Goal: Transaction & Acquisition: Book appointment/travel/reservation

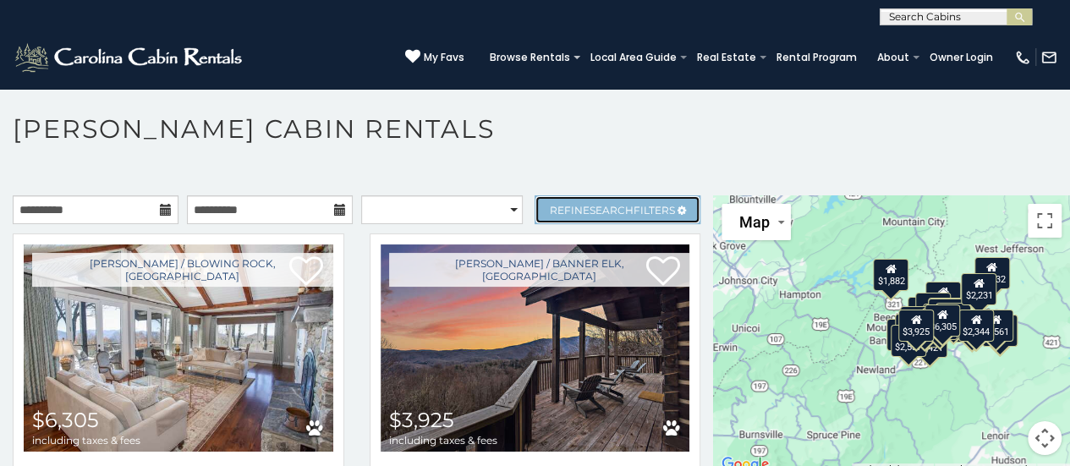
click at [592, 196] on link "Refine Search Filters" at bounding box center [618, 209] width 166 height 29
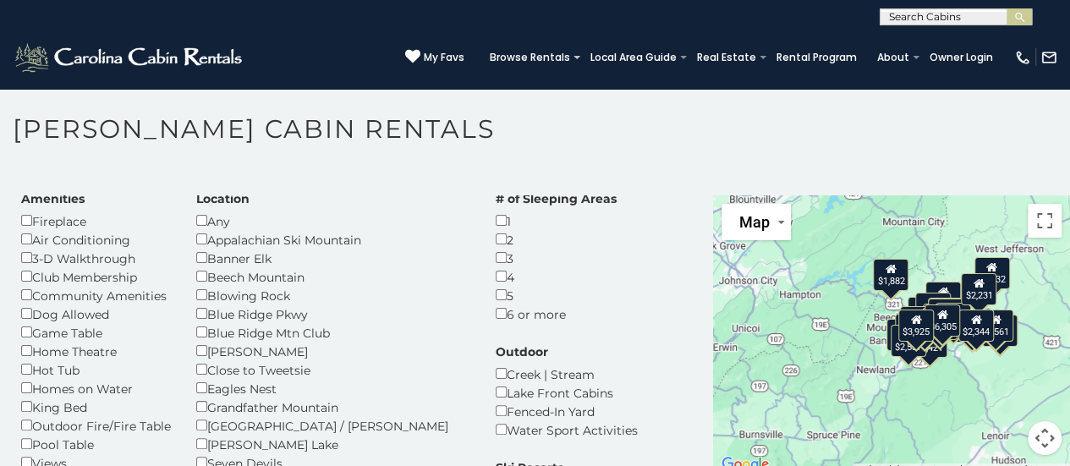
scroll to position [85, 0]
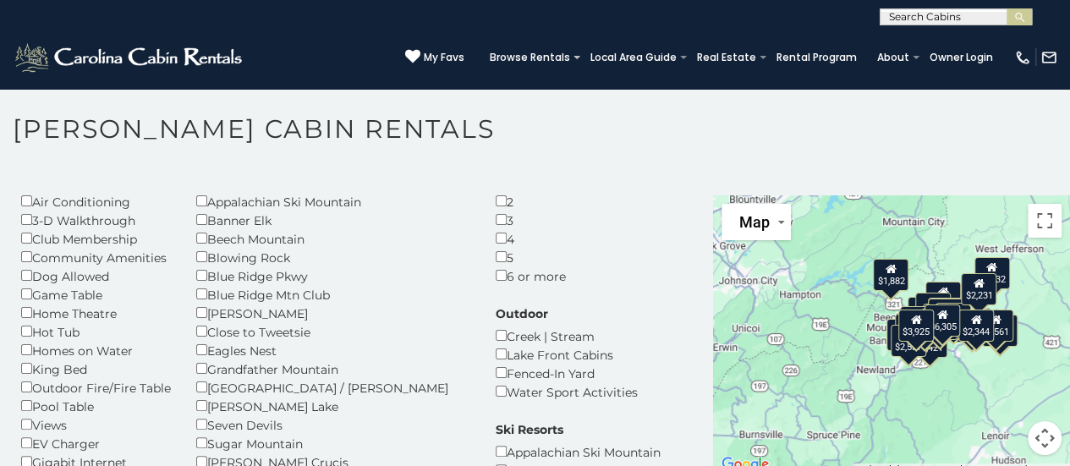
click at [496, 256] on div "5" at bounding box center [556, 257] width 121 height 19
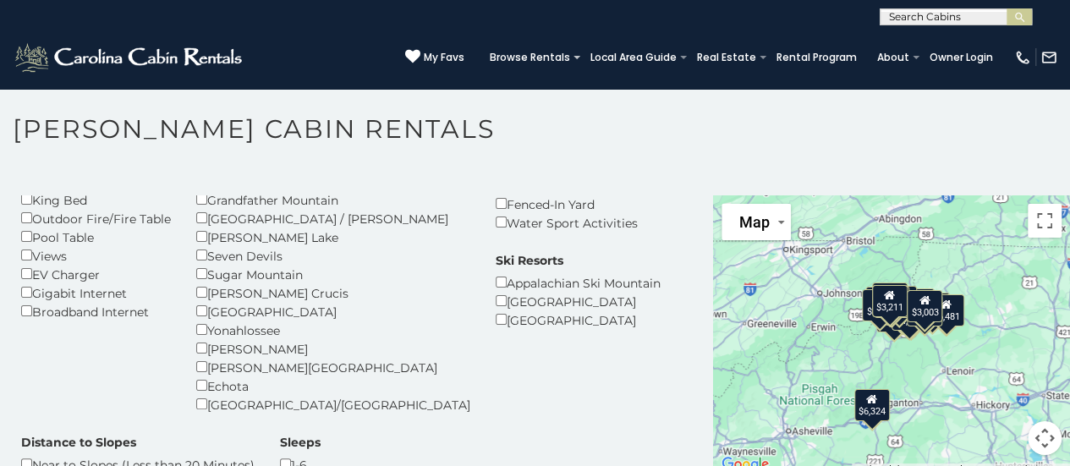
scroll to position [169, 0]
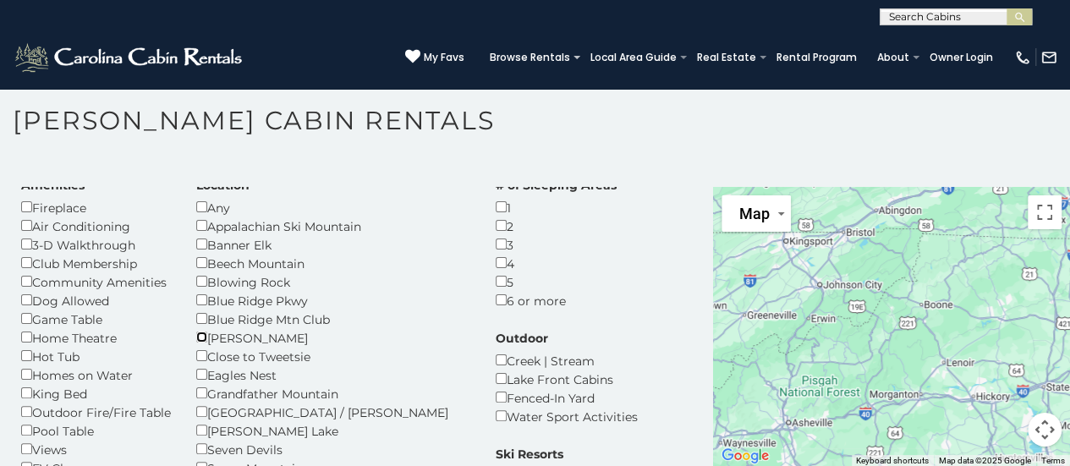
scroll to position [85, 0]
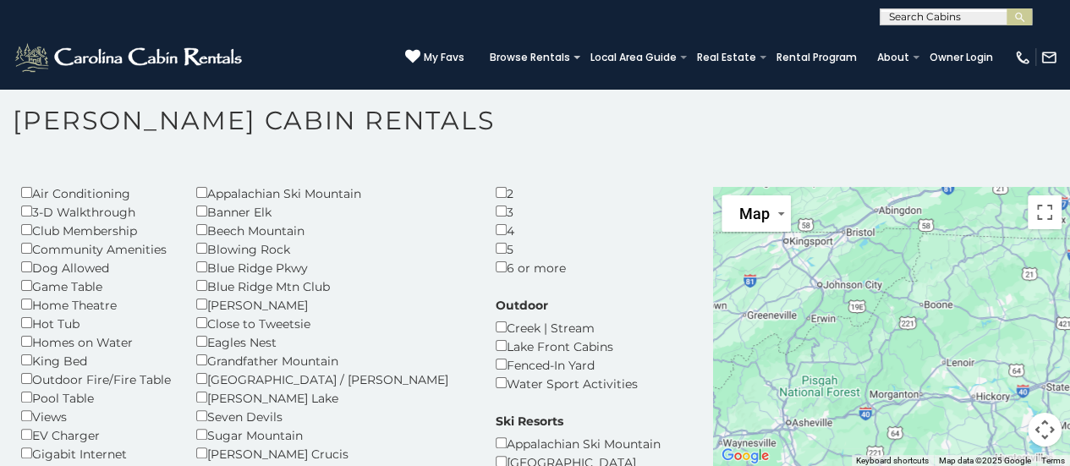
click at [496, 334] on div "Creek | Stream" at bounding box center [567, 327] width 142 height 19
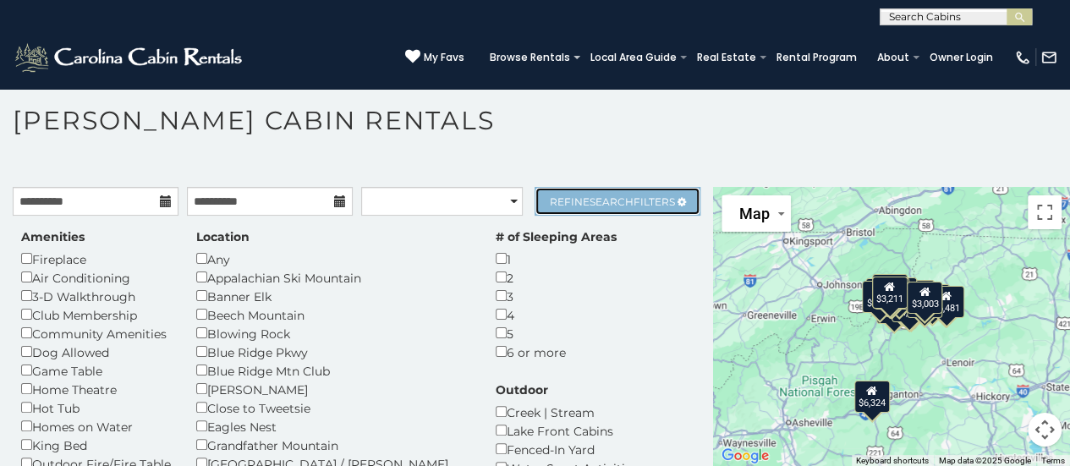
click at [590, 205] on span "Search" at bounding box center [612, 201] width 44 height 13
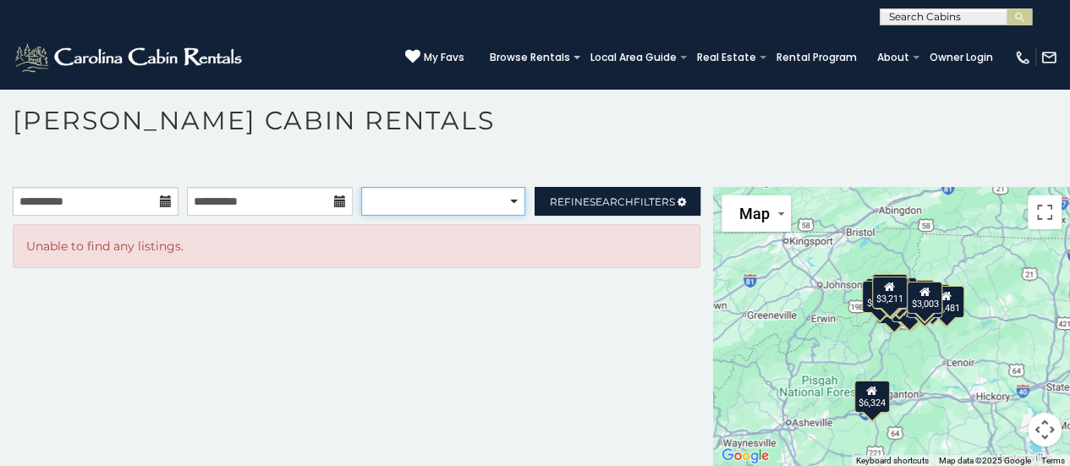
click at [449, 207] on select "**********" at bounding box center [443, 201] width 164 height 29
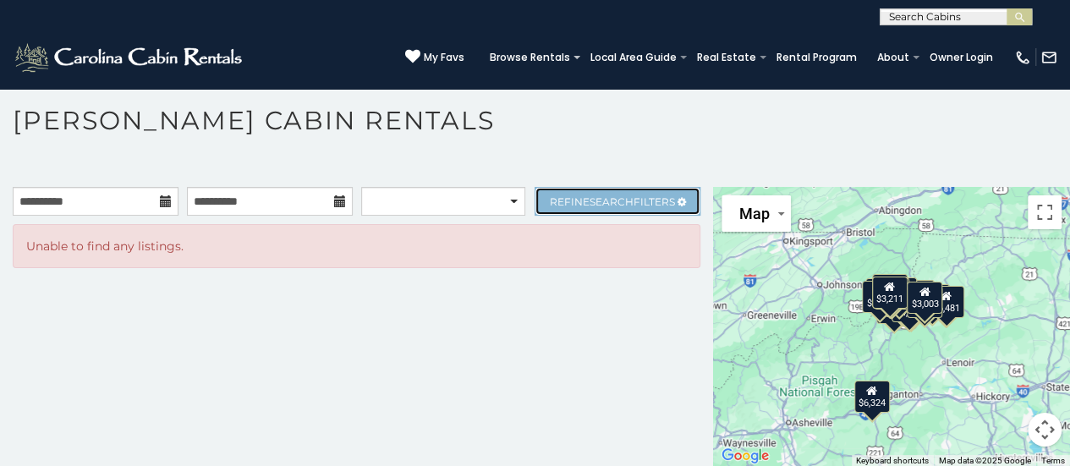
click at [574, 190] on link "Refine Search Filters" at bounding box center [618, 201] width 166 height 29
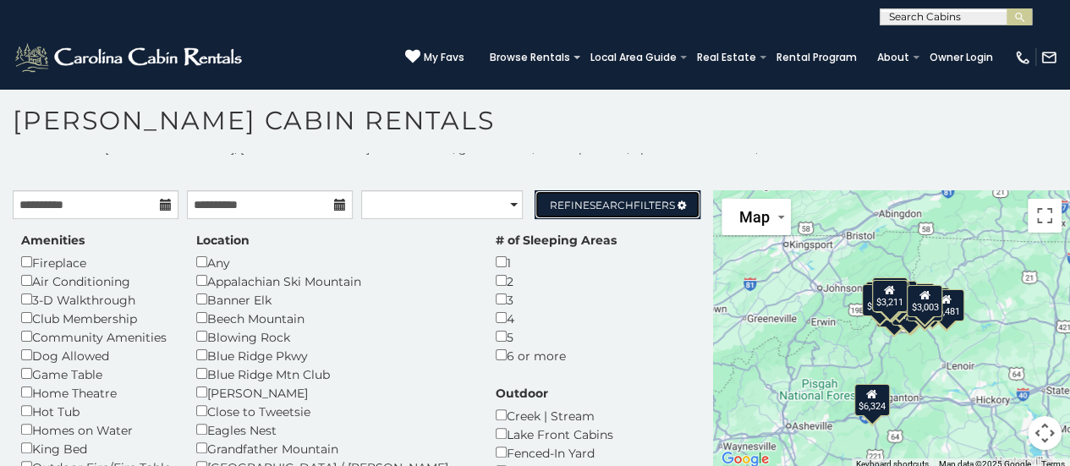
scroll to position [17, 0]
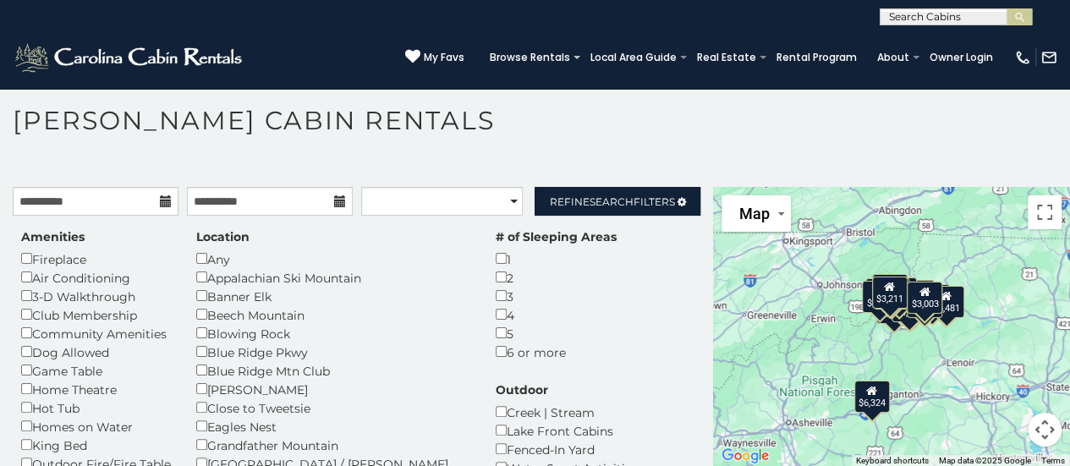
click at [922, 303] on div "$3,003" at bounding box center [926, 297] width 36 height 32
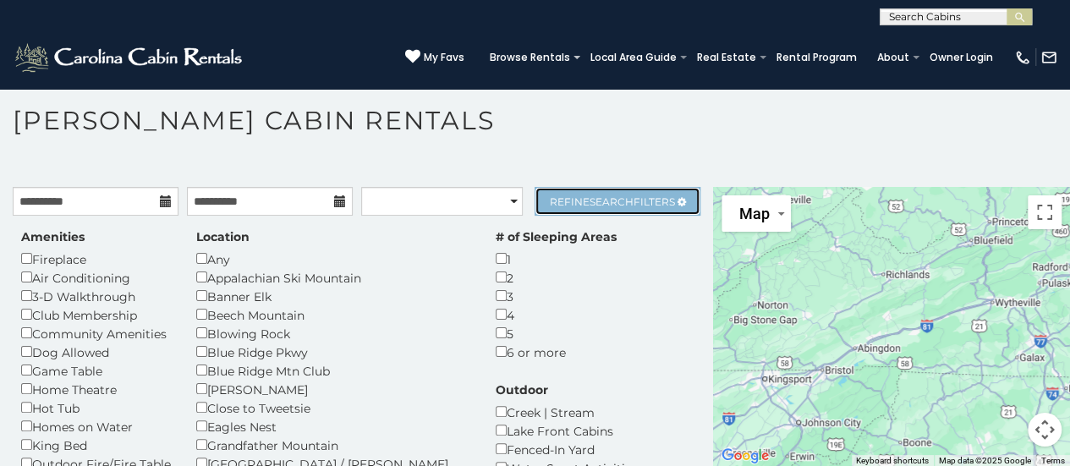
click at [570, 207] on link "Refine Search Filters" at bounding box center [618, 201] width 166 height 29
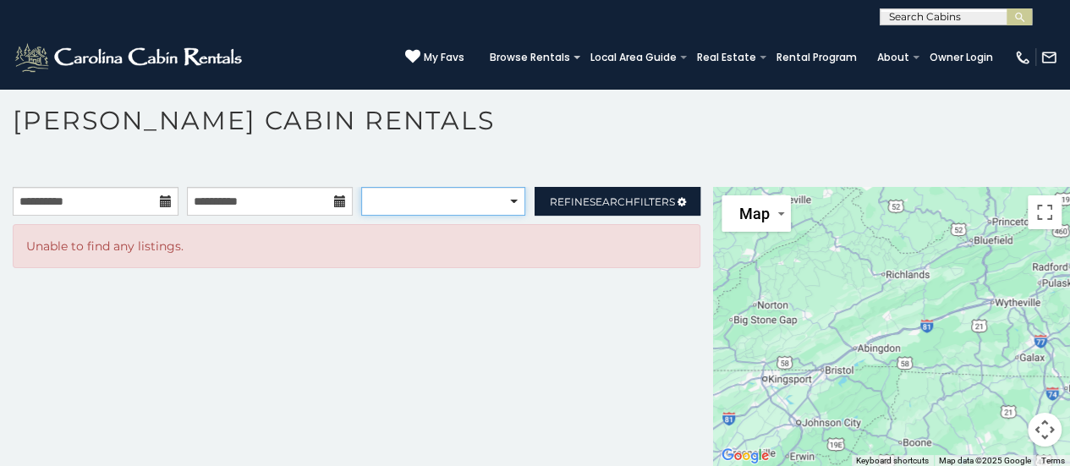
click at [457, 191] on select "**********" at bounding box center [443, 201] width 164 height 29
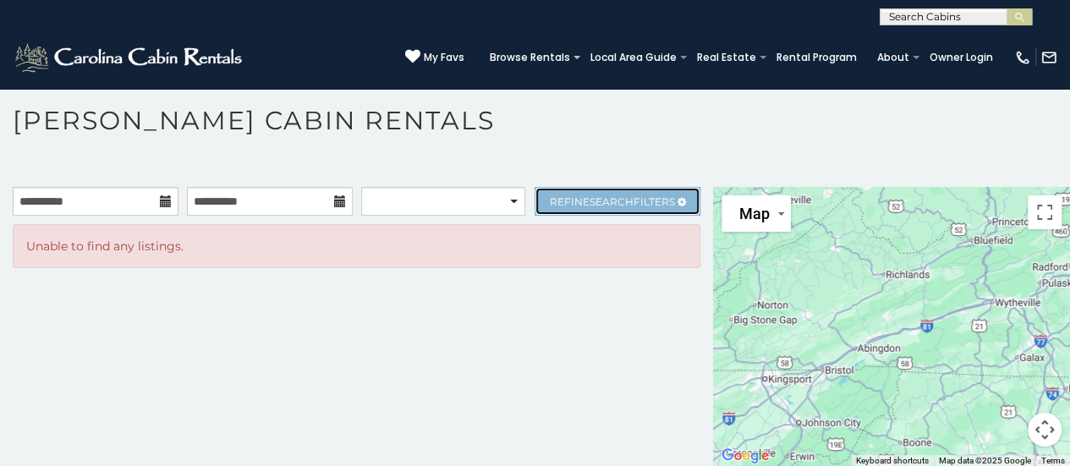
click at [553, 195] on span "Refine Search Filters" at bounding box center [612, 201] width 125 height 13
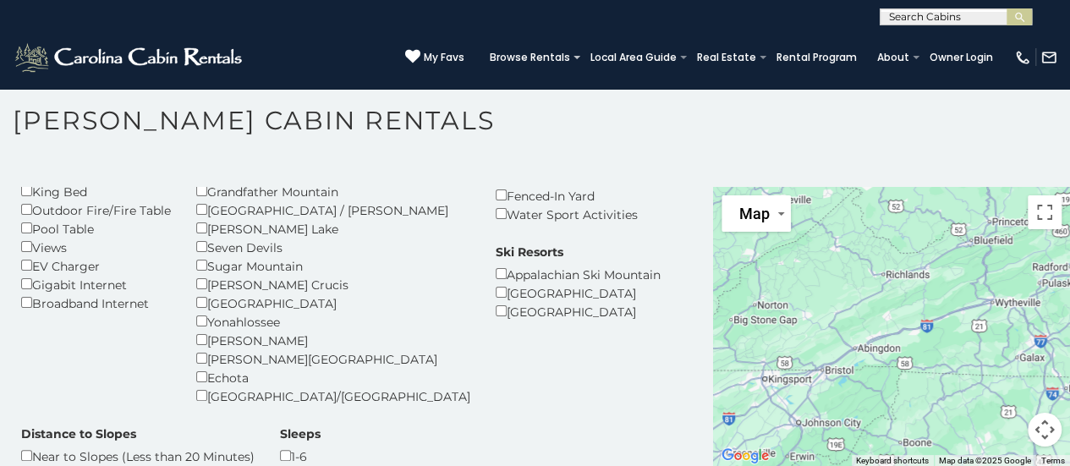
scroll to position [169, 0]
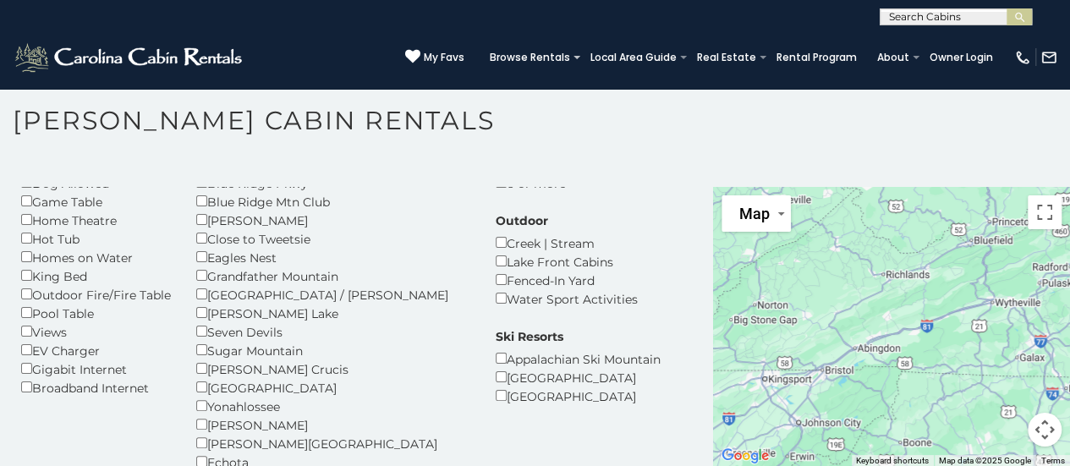
click at [496, 236] on div "Creek | Stream" at bounding box center [567, 243] width 142 height 19
click at [496, 255] on div "Lake Front Cabins" at bounding box center [567, 261] width 142 height 19
click at [496, 234] on div "Creek | Stream" at bounding box center [567, 243] width 142 height 19
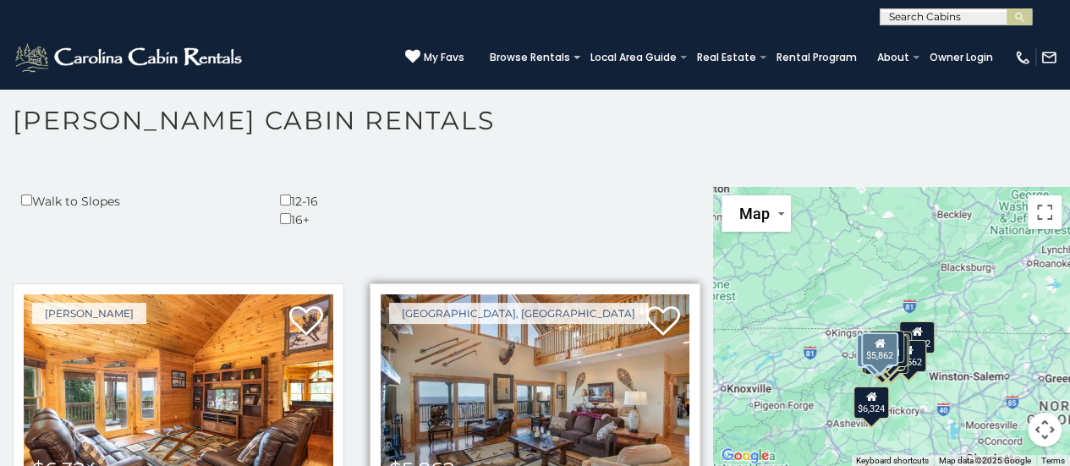
scroll to position [526, 0]
